Goal: Task Accomplishment & Management: Manage account settings

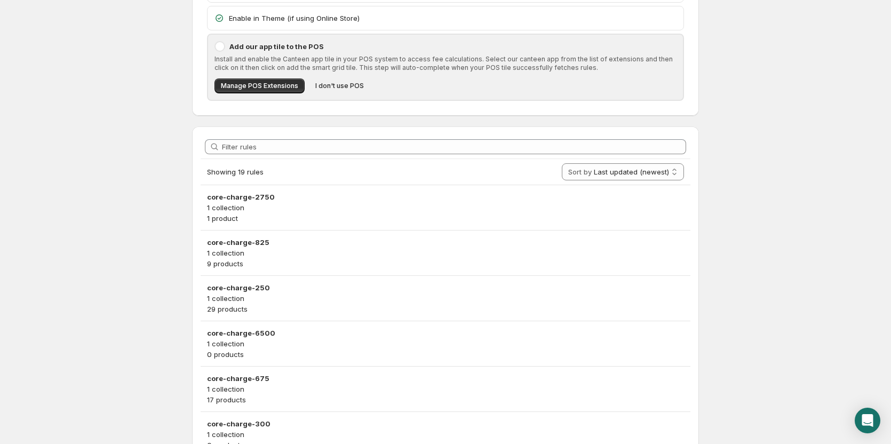
scroll to position [107, 0]
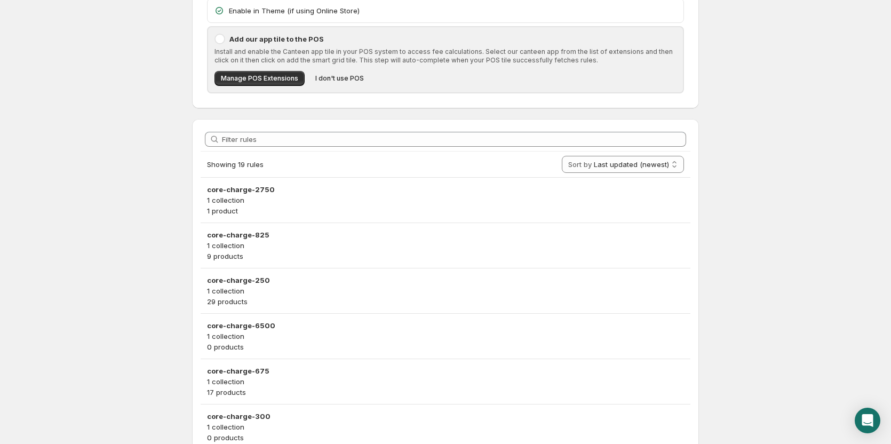
click at [239, 193] on h3 "core-charge-2750" at bounding box center [445, 189] width 477 height 11
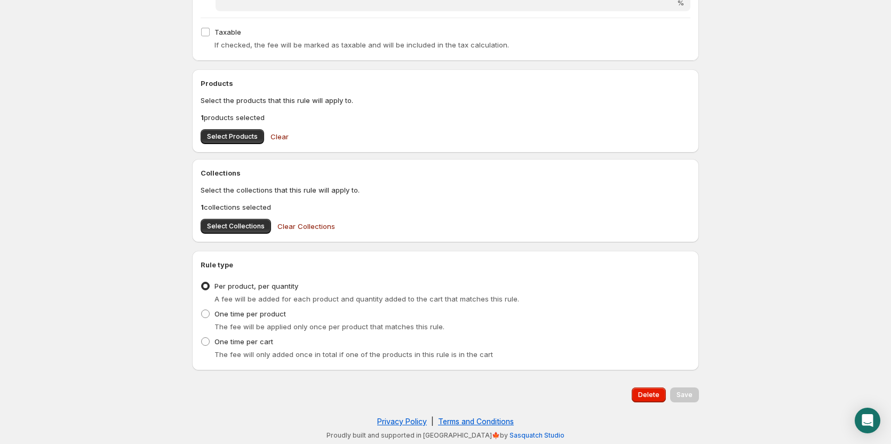
scroll to position [299, 0]
click at [244, 223] on span "Select Collections" at bounding box center [236, 225] width 58 height 9
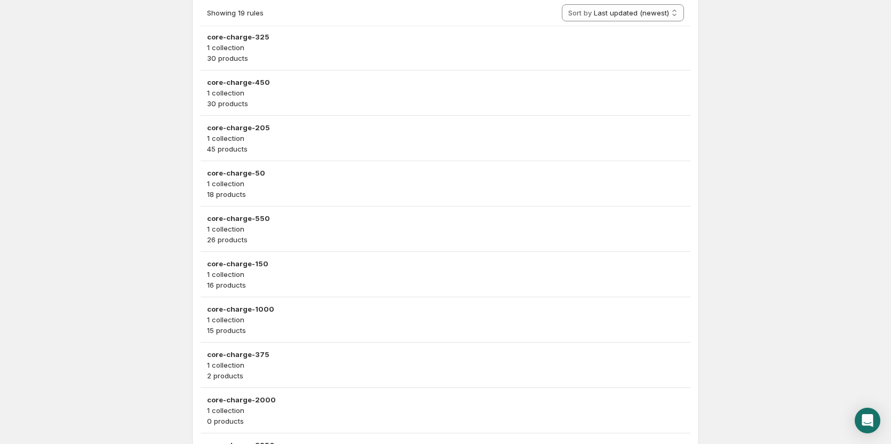
scroll to position [744, 0]
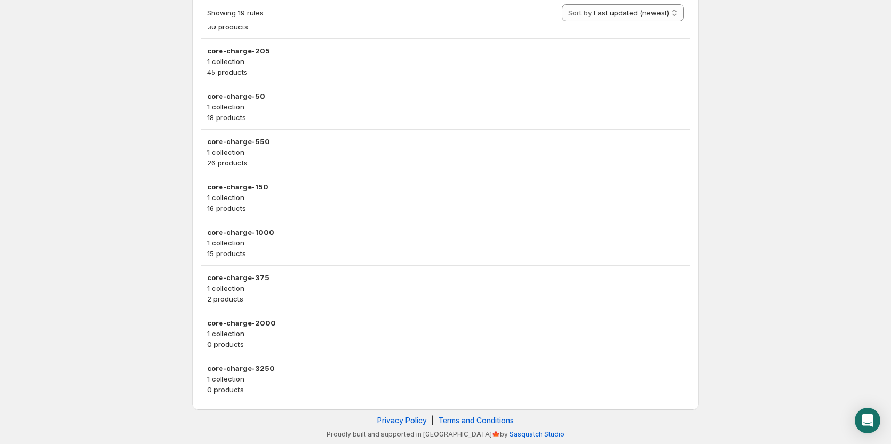
click at [237, 190] on h3 "core-charge-150" at bounding box center [445, 186] width 477 height 11
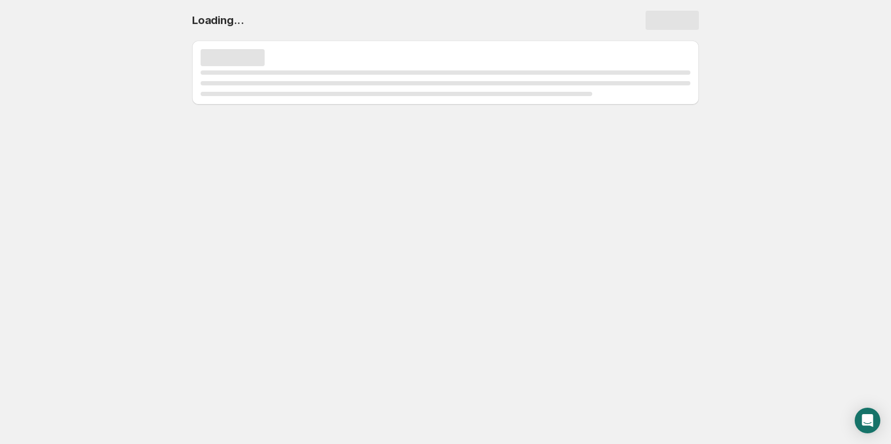
scroll to position [0, 0]
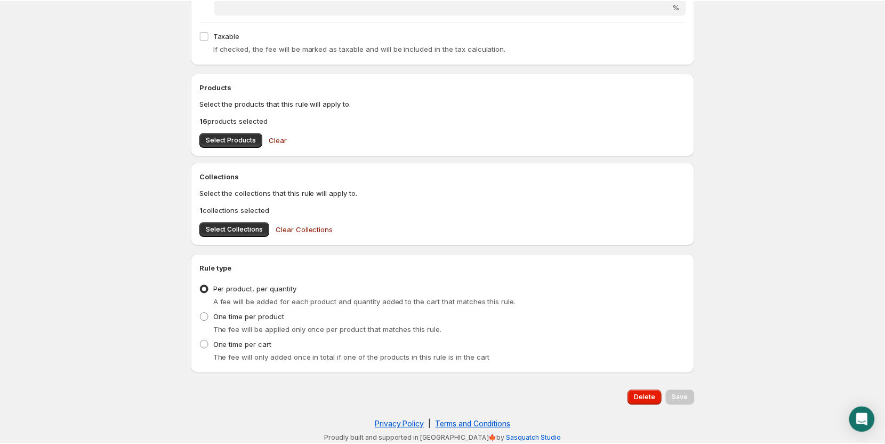
scroll to position [299, 0]
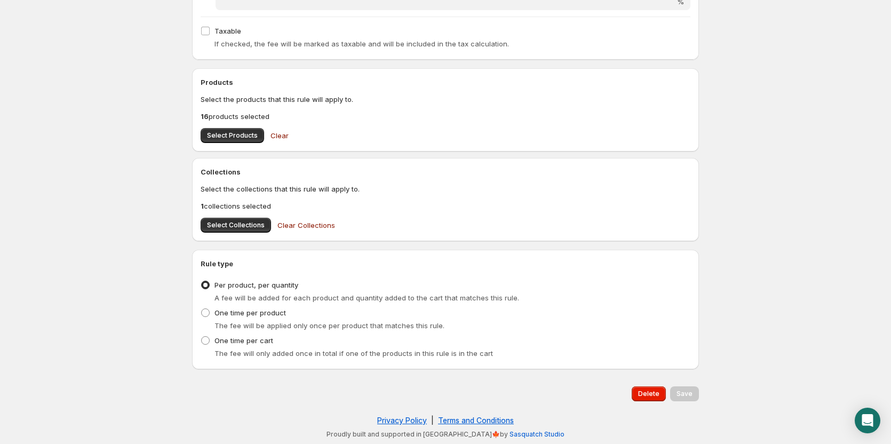
click at [239, 220] on button "Select Collections" at bounding box center [236, 225] width 70 height 15
click at [217, 139] on span "Select Products" at bounding box center [232, 135] width 51 height 9
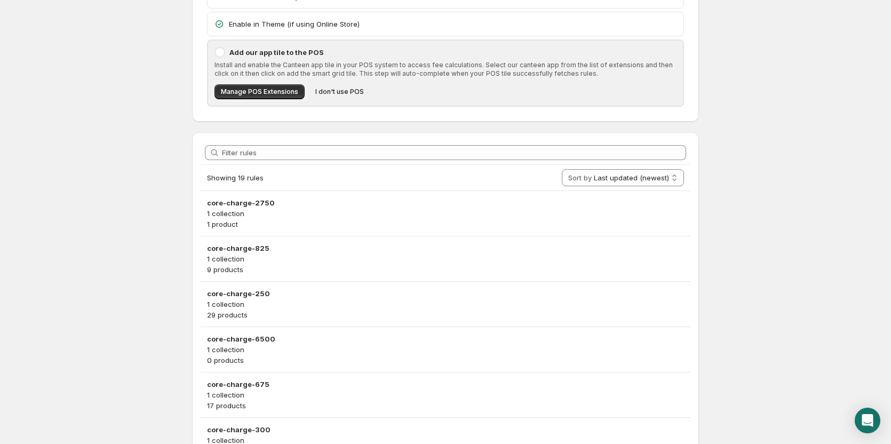
scroll to position [249, 0]
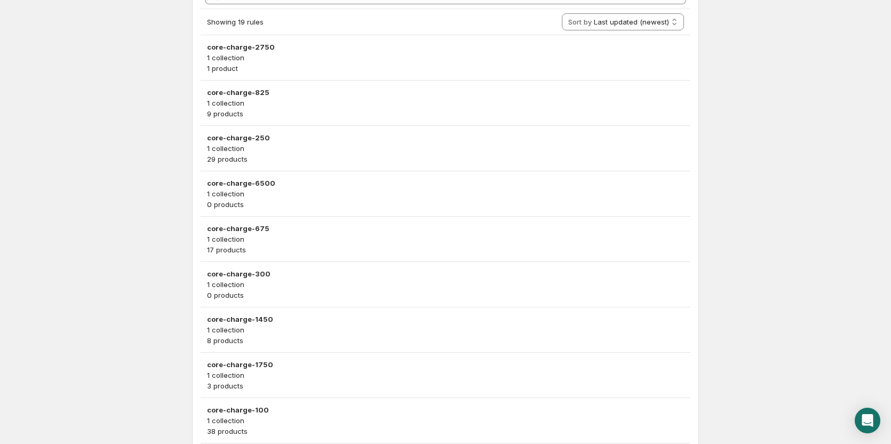
click at [262, 362] on h3 "core-charge-1750" at bounding box center [445, 364] width 477 height 11
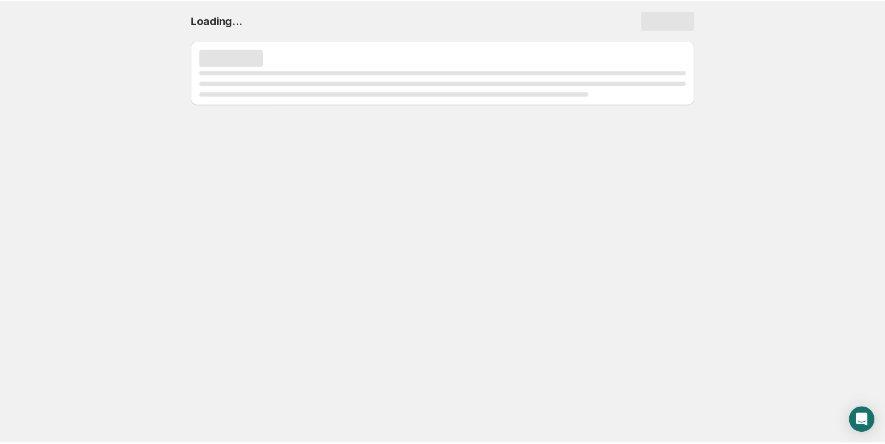
scroll to position [0, 0]
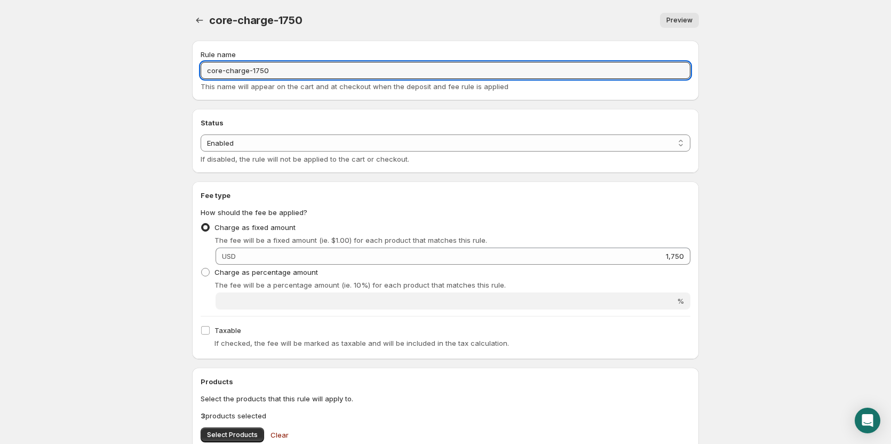
drag, startPoint x: 260, startPoint y: 78, endPoint x: 251, endPoint y: 78, distance: 9.1
click at [251, 78] on input "core-charge-1750" at bounding box center [446, 70] width 490 height 17
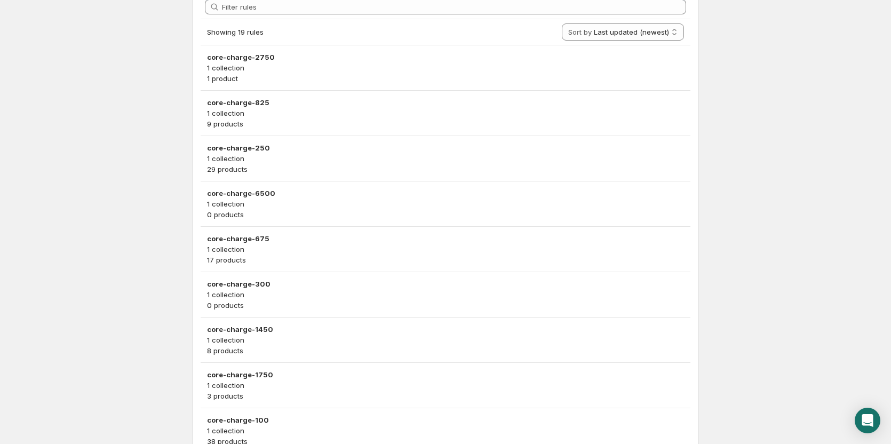
scroll to position [320, 0]
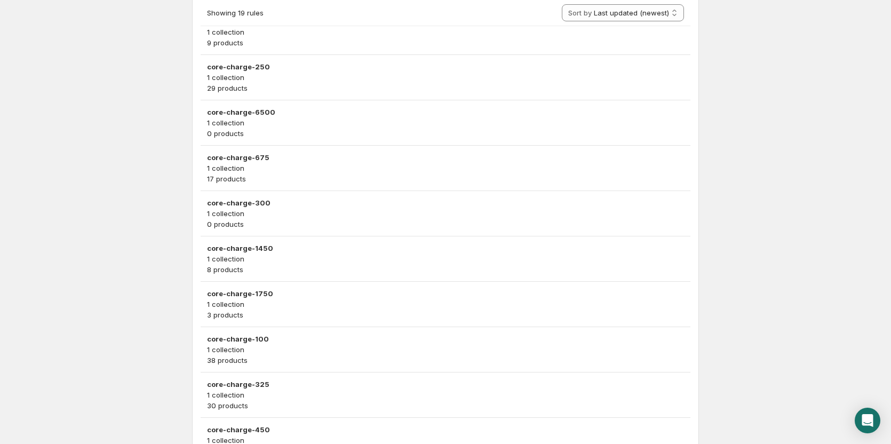
click at [232, 292] on h3 "core-charge-1750" at bounding box center [445, 293] width 477 height 11
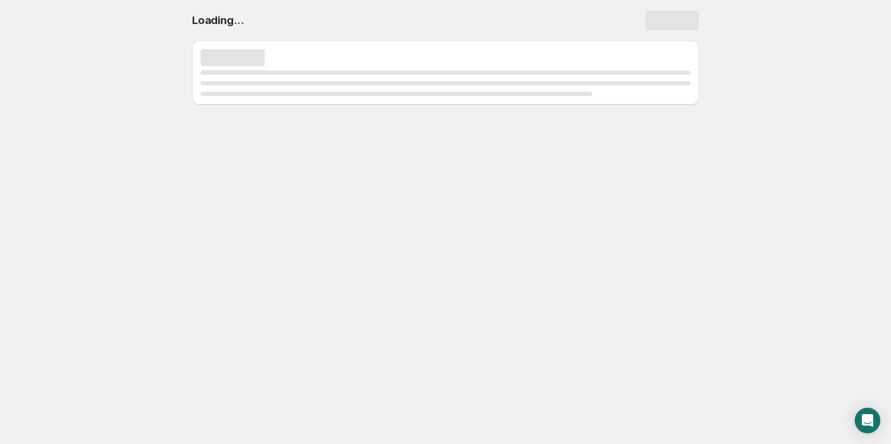
scroll to position [0, 0]
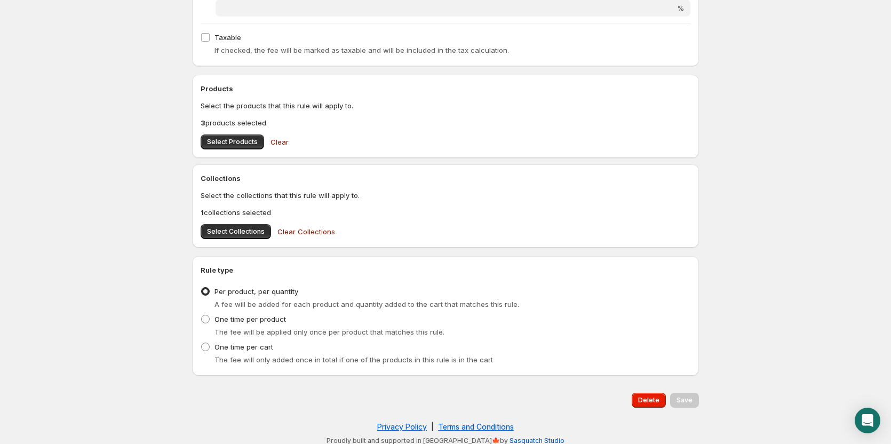
scroll to position [299, 0]
